Goal: Information Seeking & Learning: Find specific fact

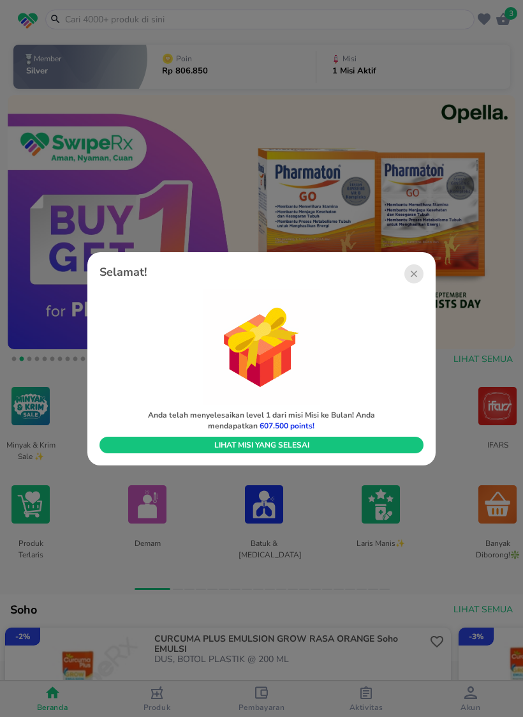
click at [285, 442] on span "Lihat misi yang selesai" at bounding box center [262, 445] width 306 height 10
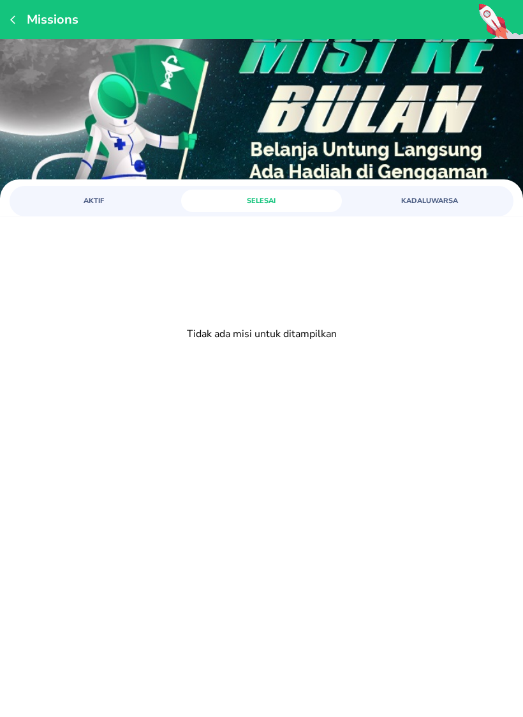
click at [15, 26] on button "button" at bounding box center [15, 19] width 10 height 17
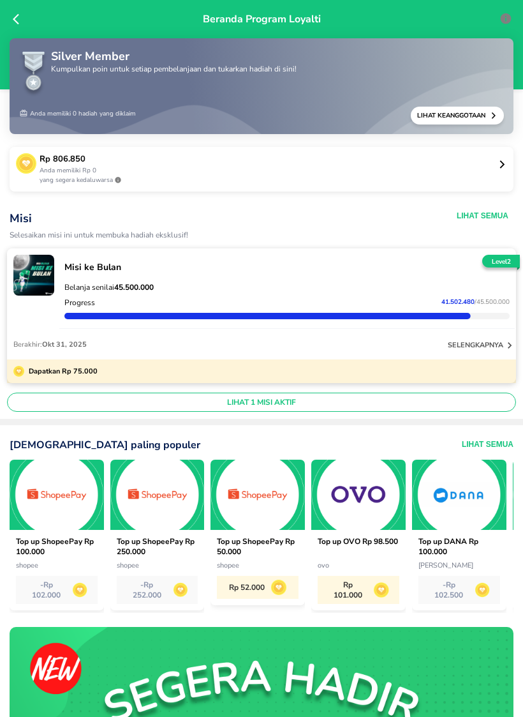
click at [15, 17] on icon at bounding box center [19, 19] width 13 height 13
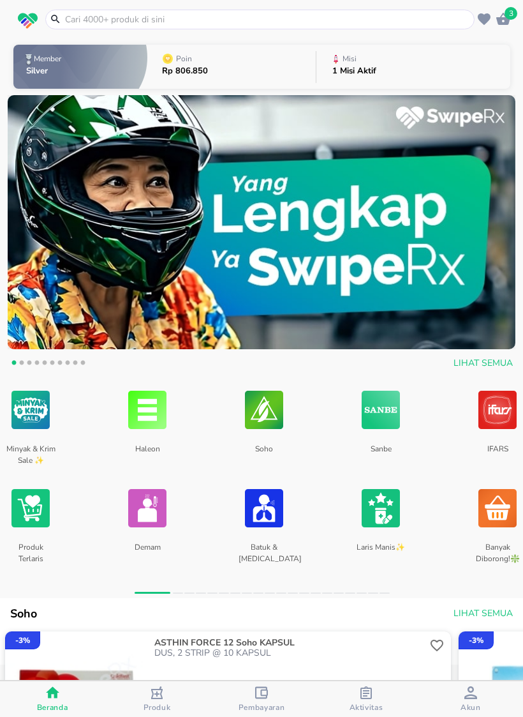
click at [114, 21] on input "text" at bounding box center [268, 19] width 408 height 13
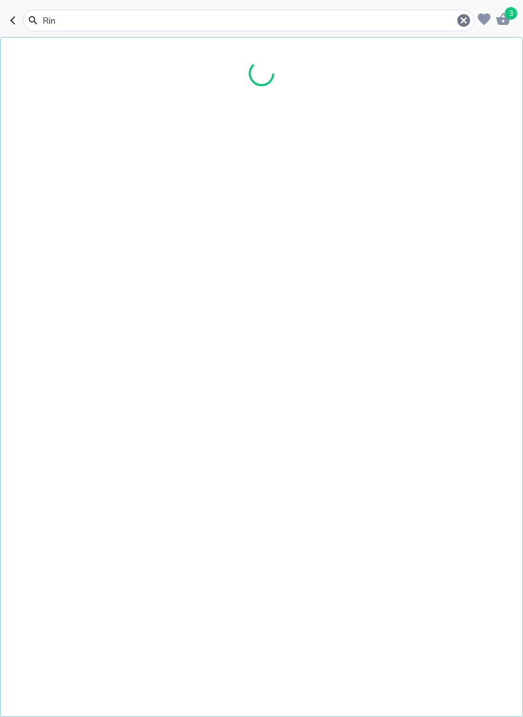
type input "Rins"
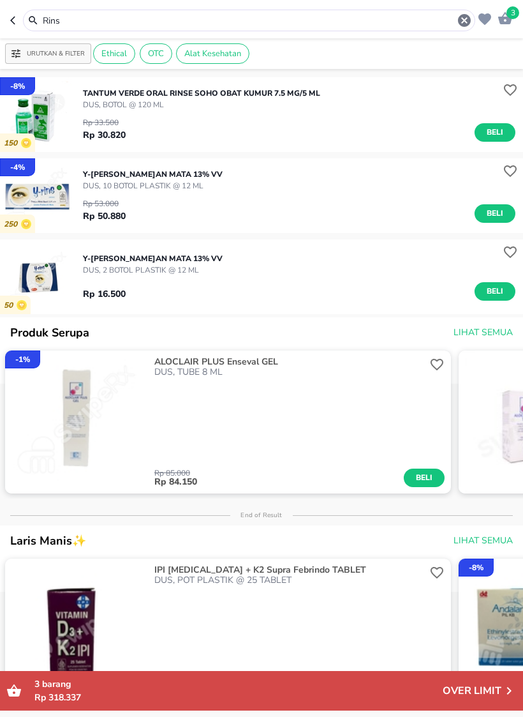
click at [455, 15] on input "Rins" at bounding box center [248, 20] width 415 height 13
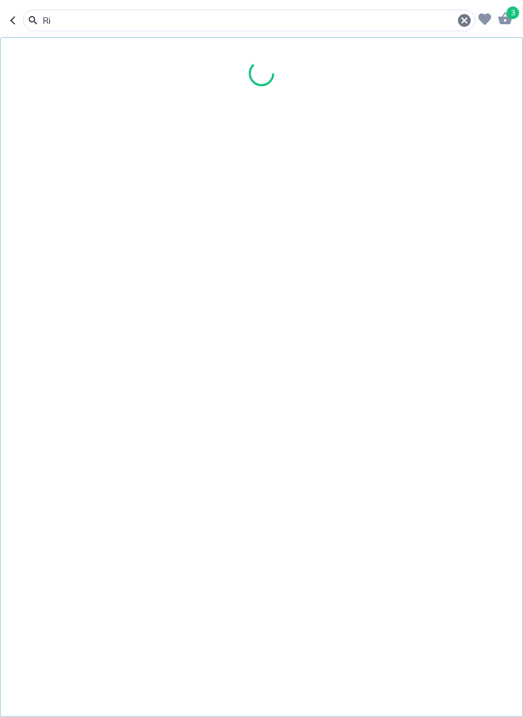
type input "R"
type input "Vermin"
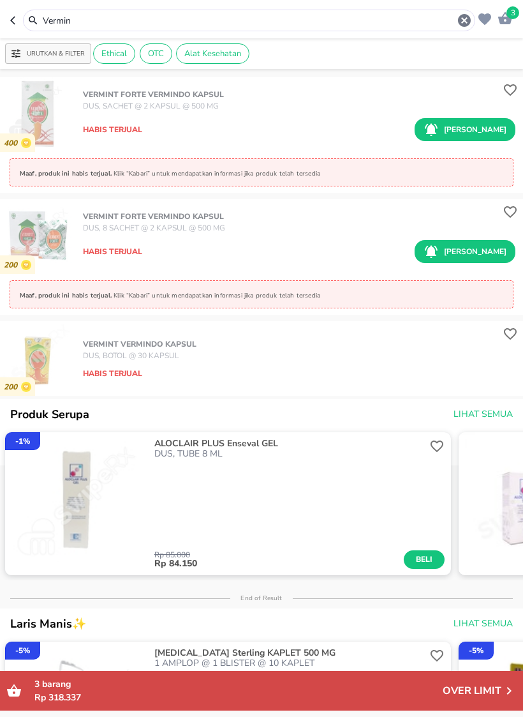
click at [460, 14] on icon "button" at bounding box center [464, 20] width 15 height 15
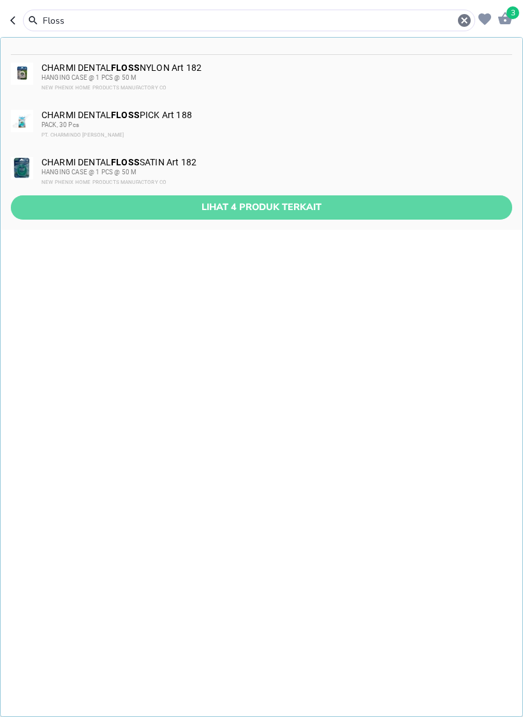
type input "Floss"
click at [369, 213] on span "Lihat 4 produk terkait" at bounding box center [261, 207] width 481 height 16
